Goal: Task Accomplishment & Management: Use online tool/utility

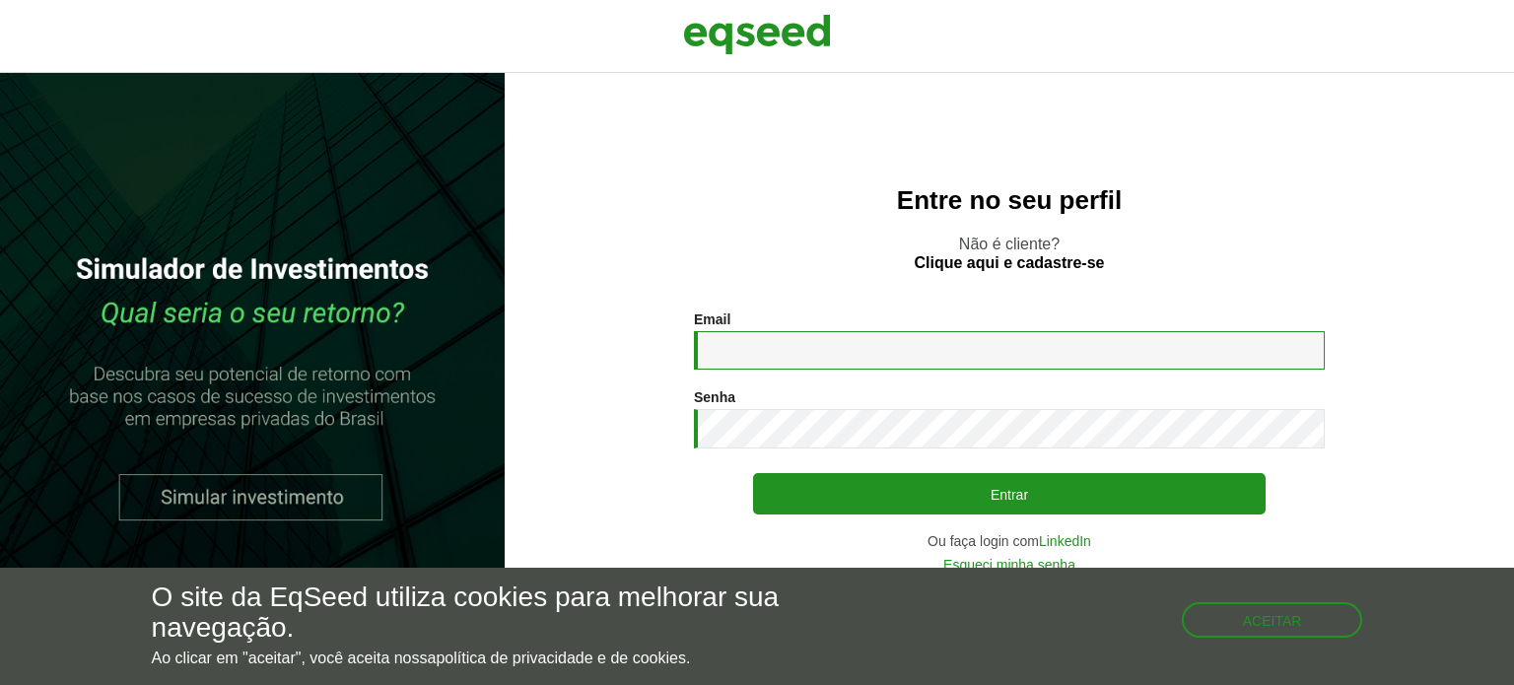
click at [910, 364] on input "Email *" at bounding box center [1009, 350] width 631 height 38
type input "**********"
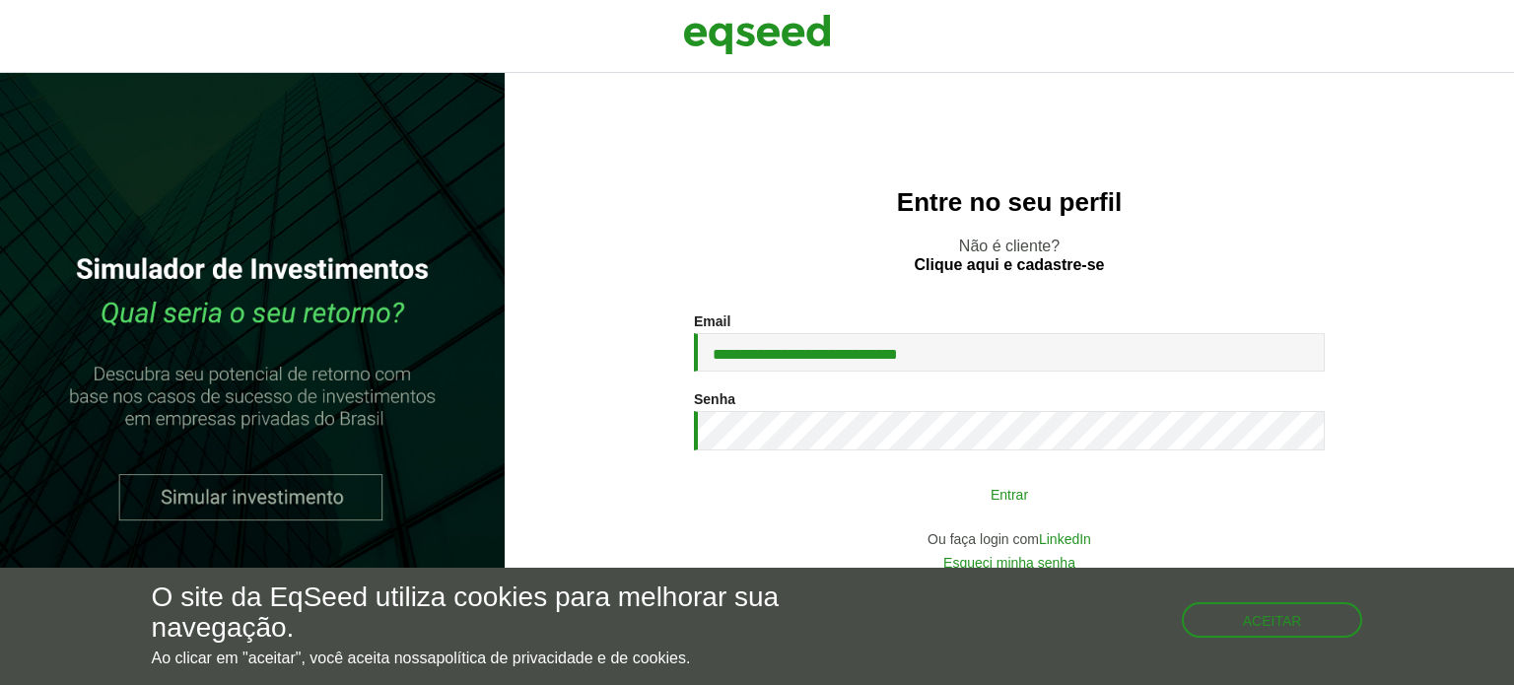
click at [877, 499] on button "Entrar" at bounding box center [1009, 493] width 512 height 37
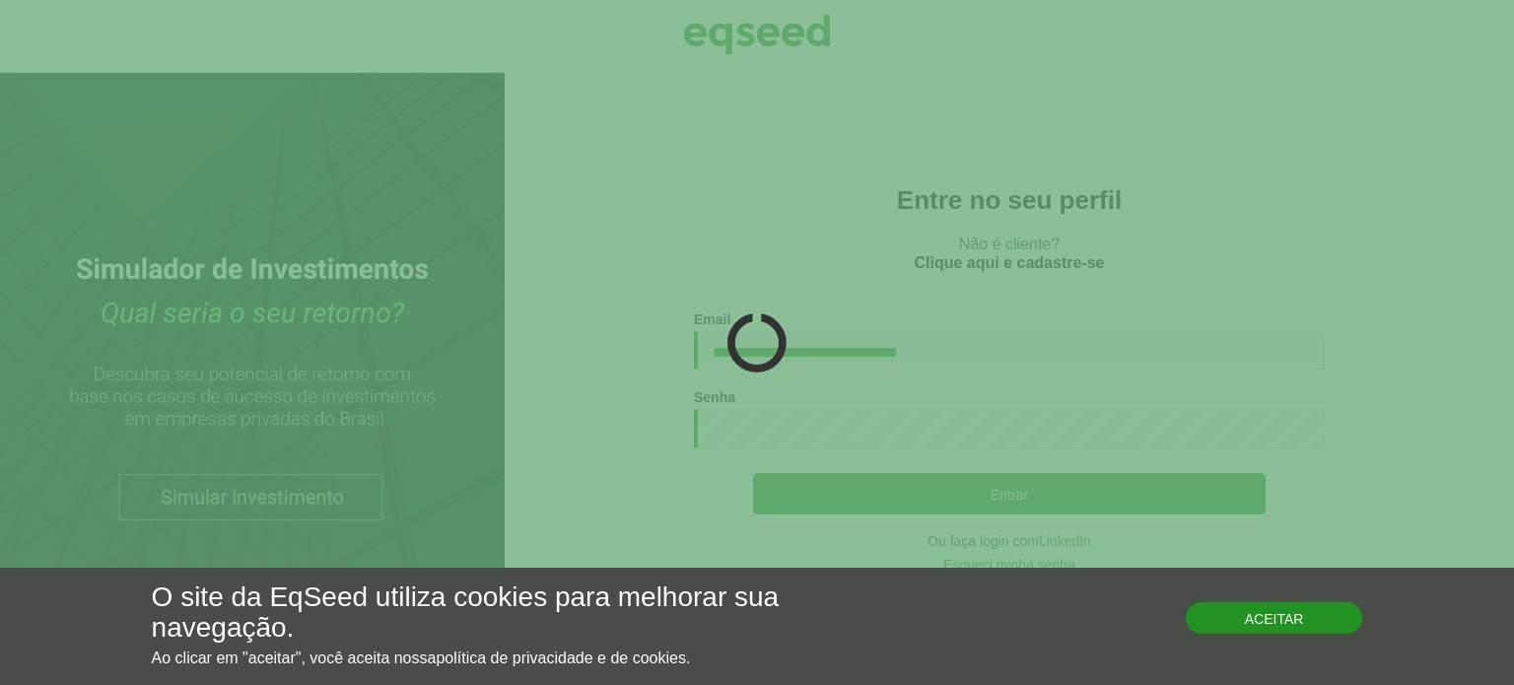
click at [1234, 629] on button "Aceitar" at bounding box center [1274, 618] width 177 height 32
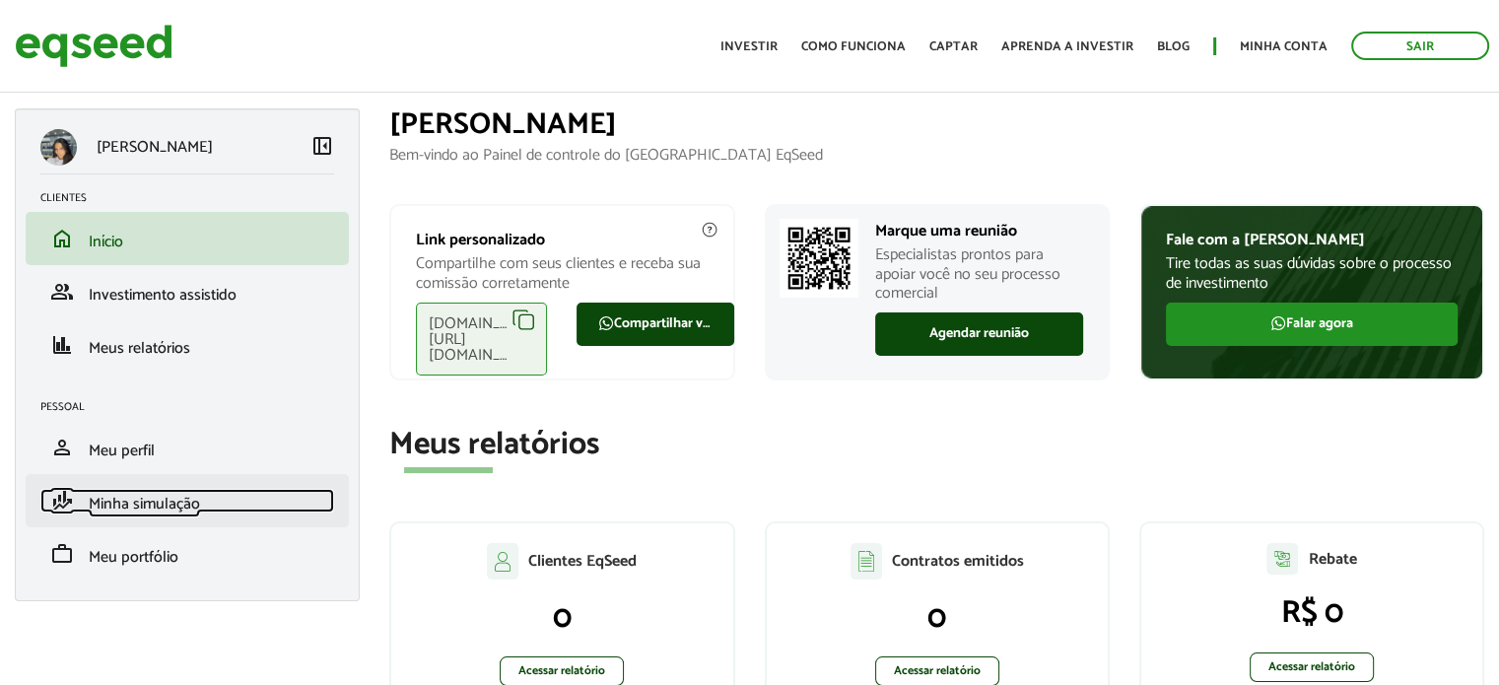
click at [209, 497] on link "finance_mode Minha simulação" at bounding box center [187, 501] width 294 height 24
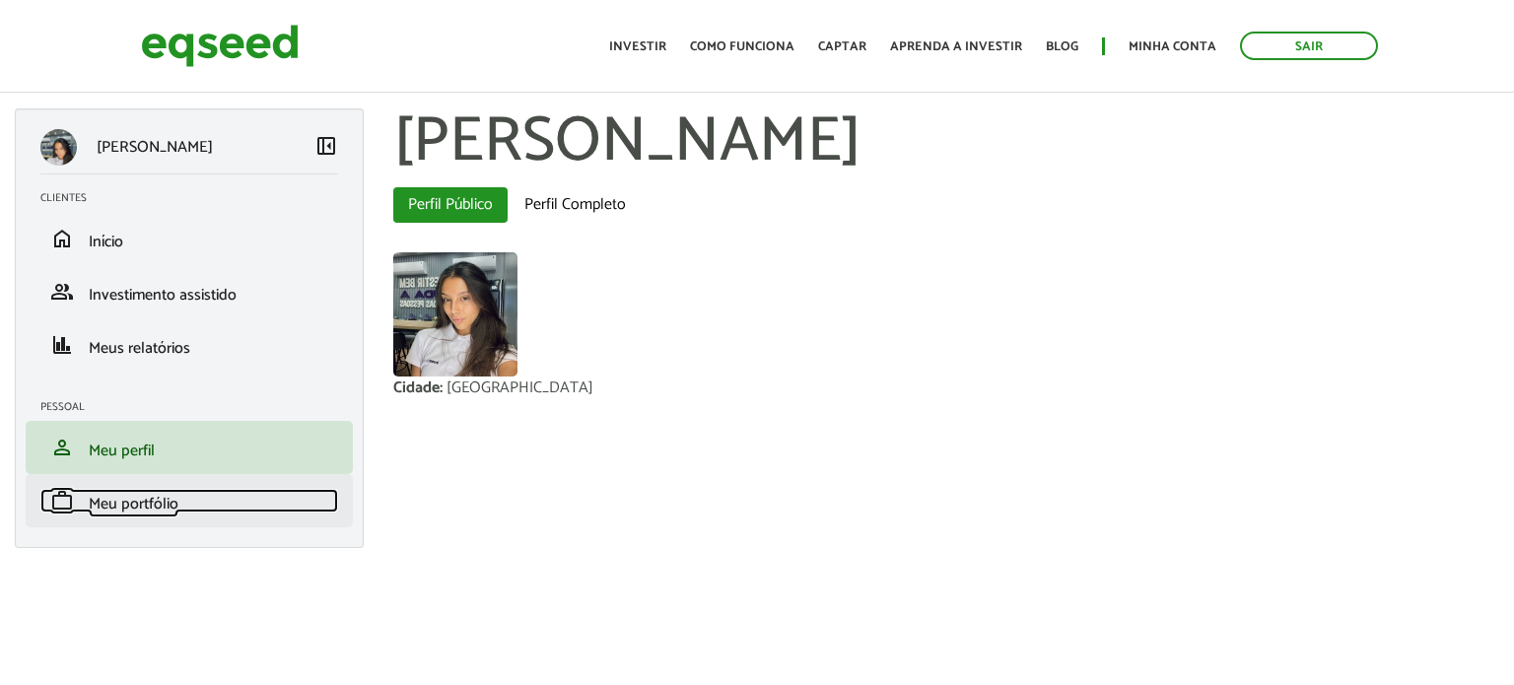
click at [222, 501] on link "work Meu portfólio" at bounding box center [189, 501] width 298 height 24
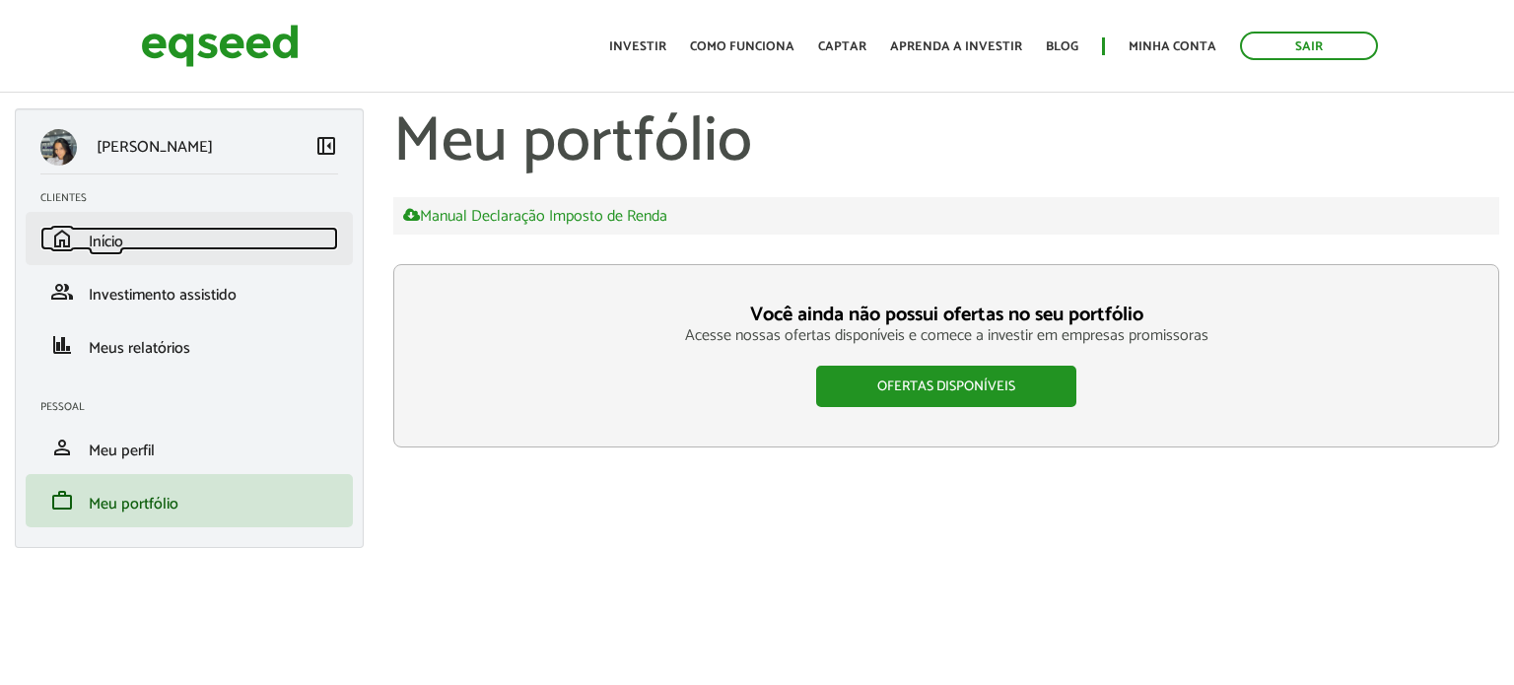
click at [208, 238] on link "home Início" at bounding box center [189, 239] width 298 height 24
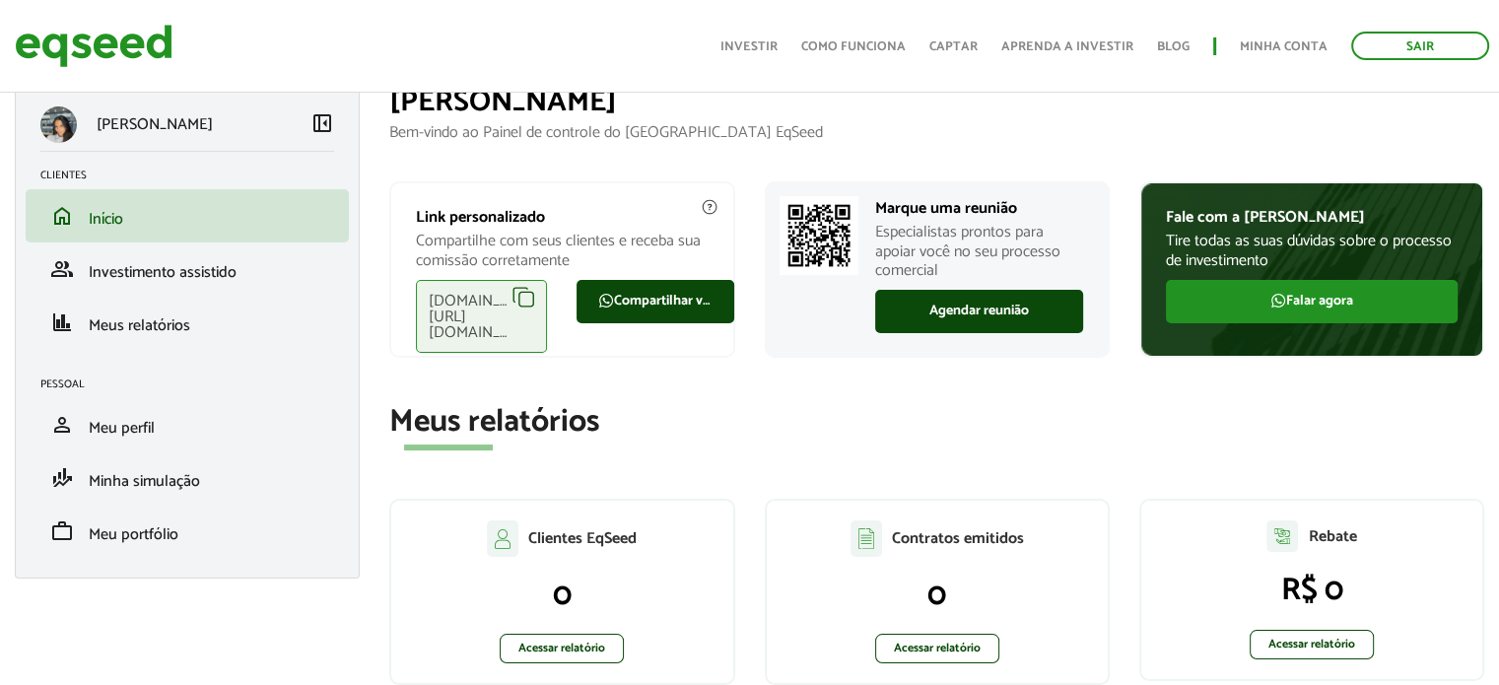
scroll to position [24, 0]
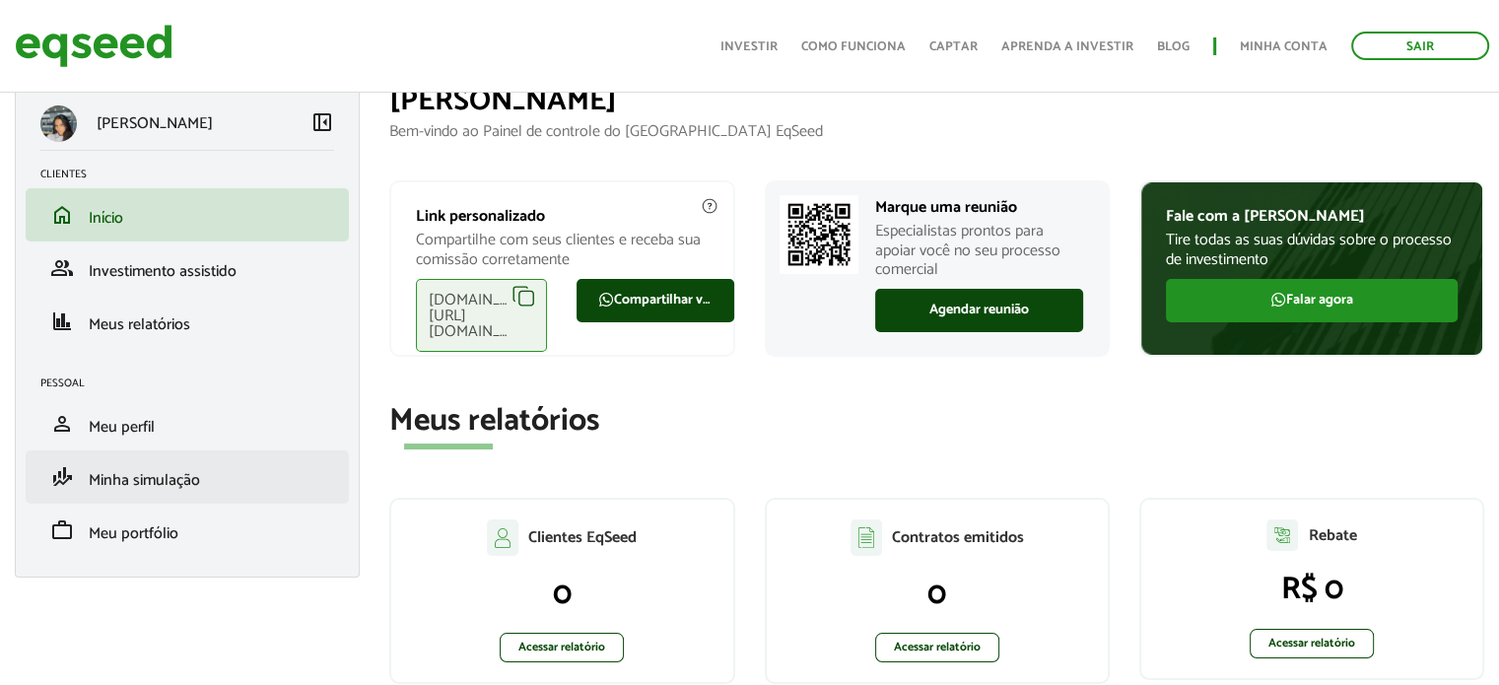
click at [245, 489] on li "finance_mode Minha simulação" at bounding box center [187, 476] width 323 height 53
click at [174, 475] on span "Minha simulação" at bounding box center [144, 480] width 111 height 27
